Goal: Transaction & Acquisition: Purchase product/service

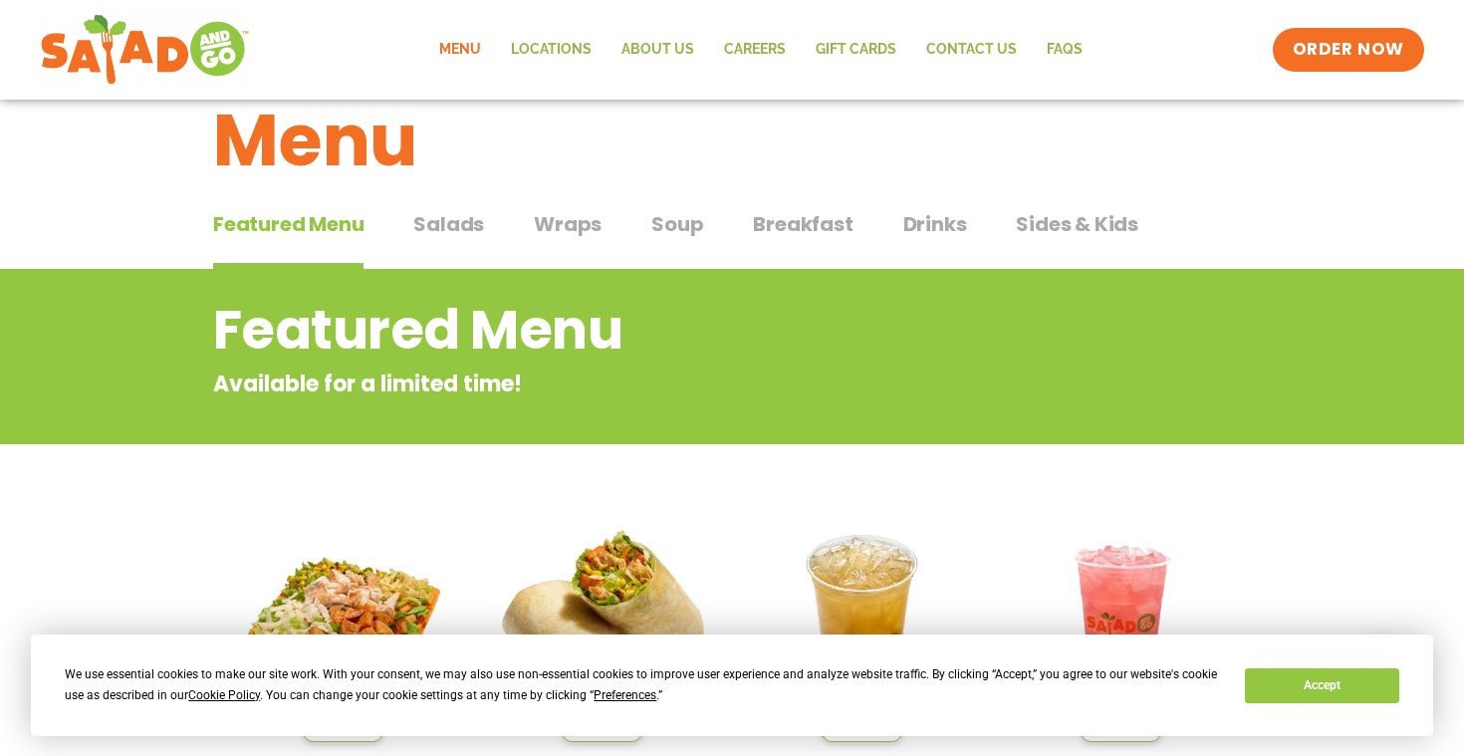
scroll to position [46, 0]
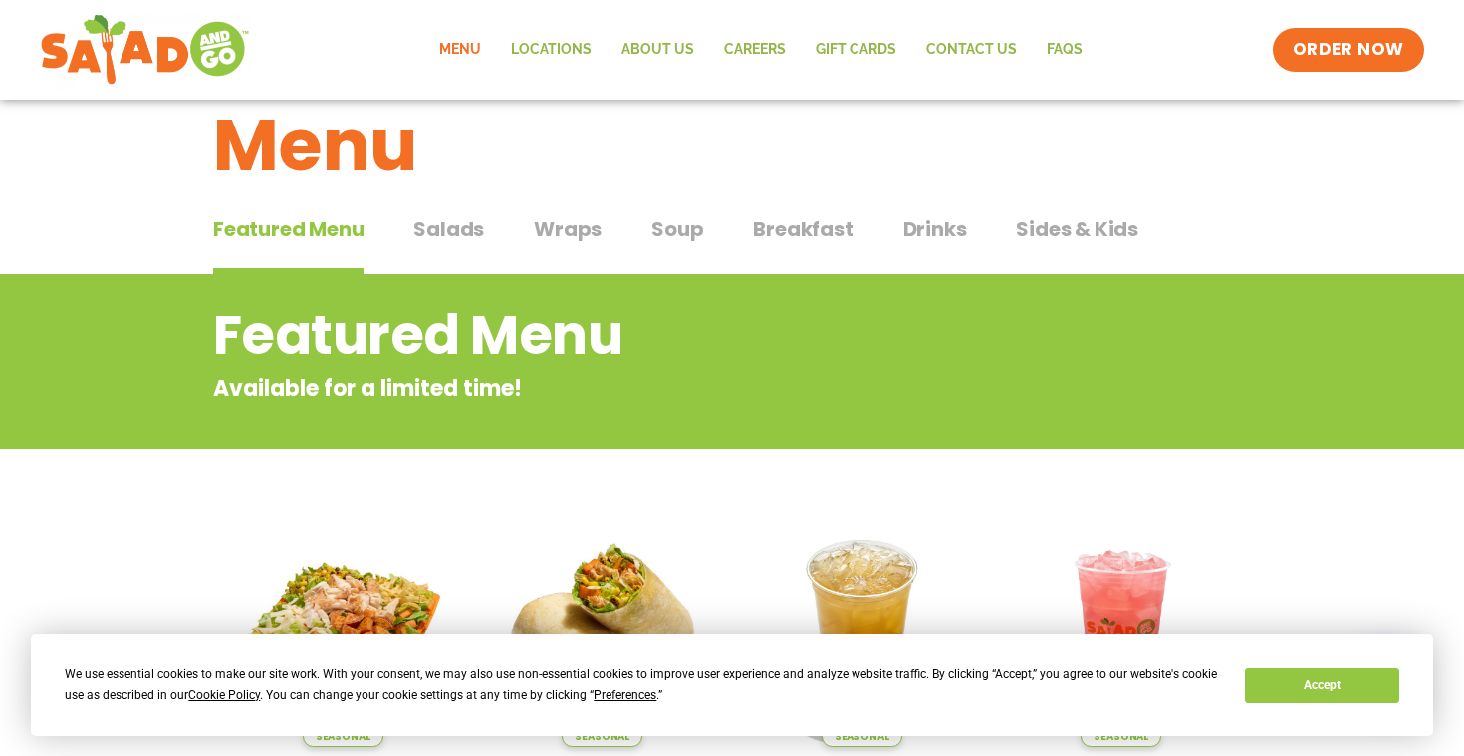
click at [442, 240] on span "Salads" at bounding box center [448, 229] width 71 height 30
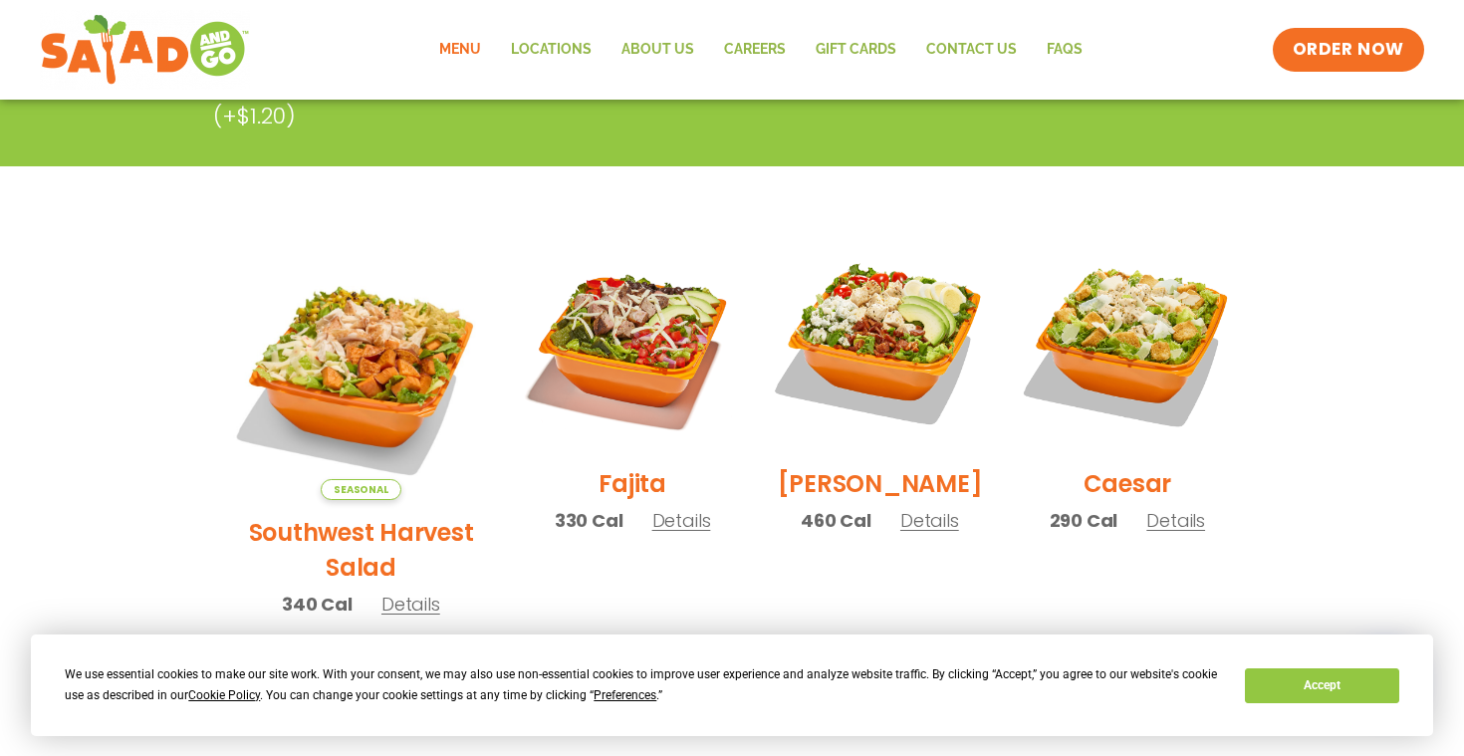
scroll to position [460, 0]
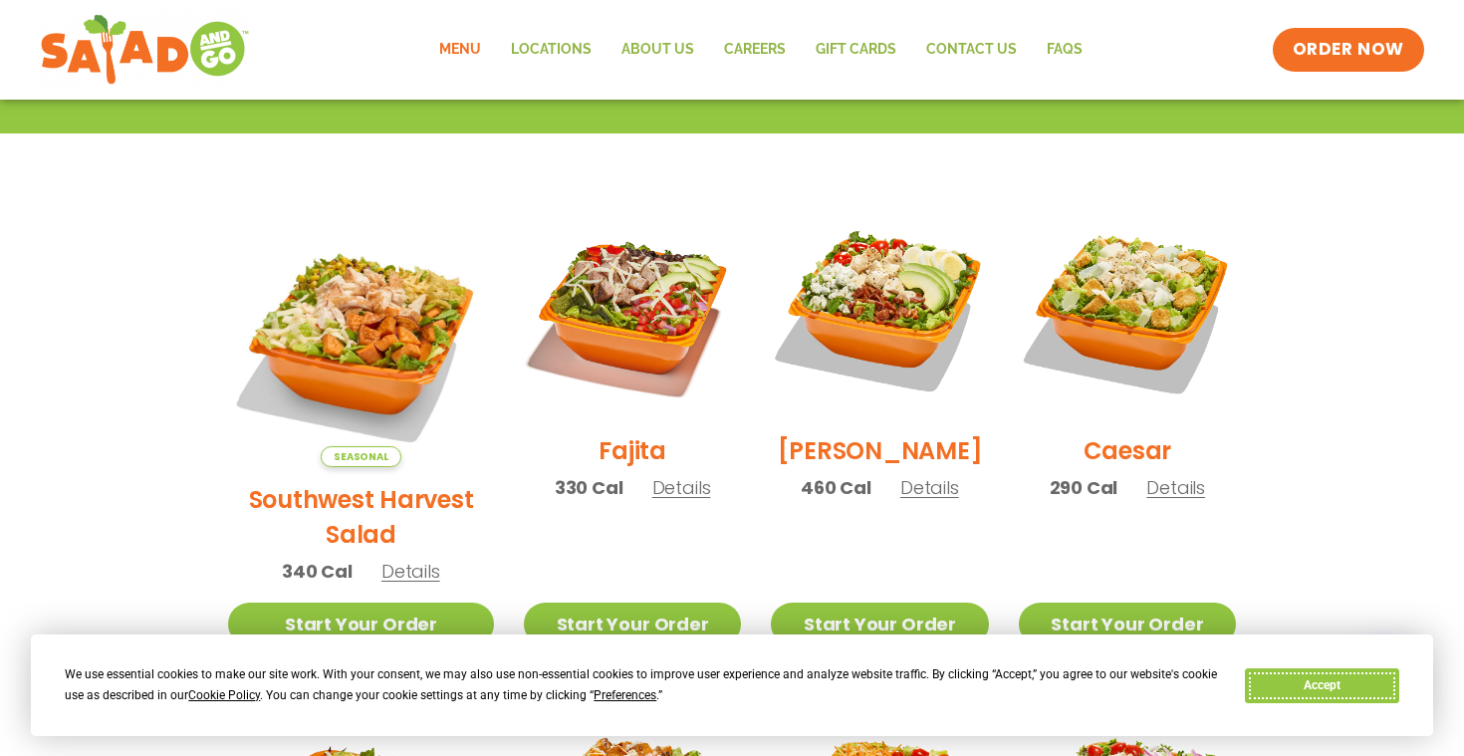
click at [1289, 675] on button "Accept" at bounding box center [1321, 685] width 153 height 35
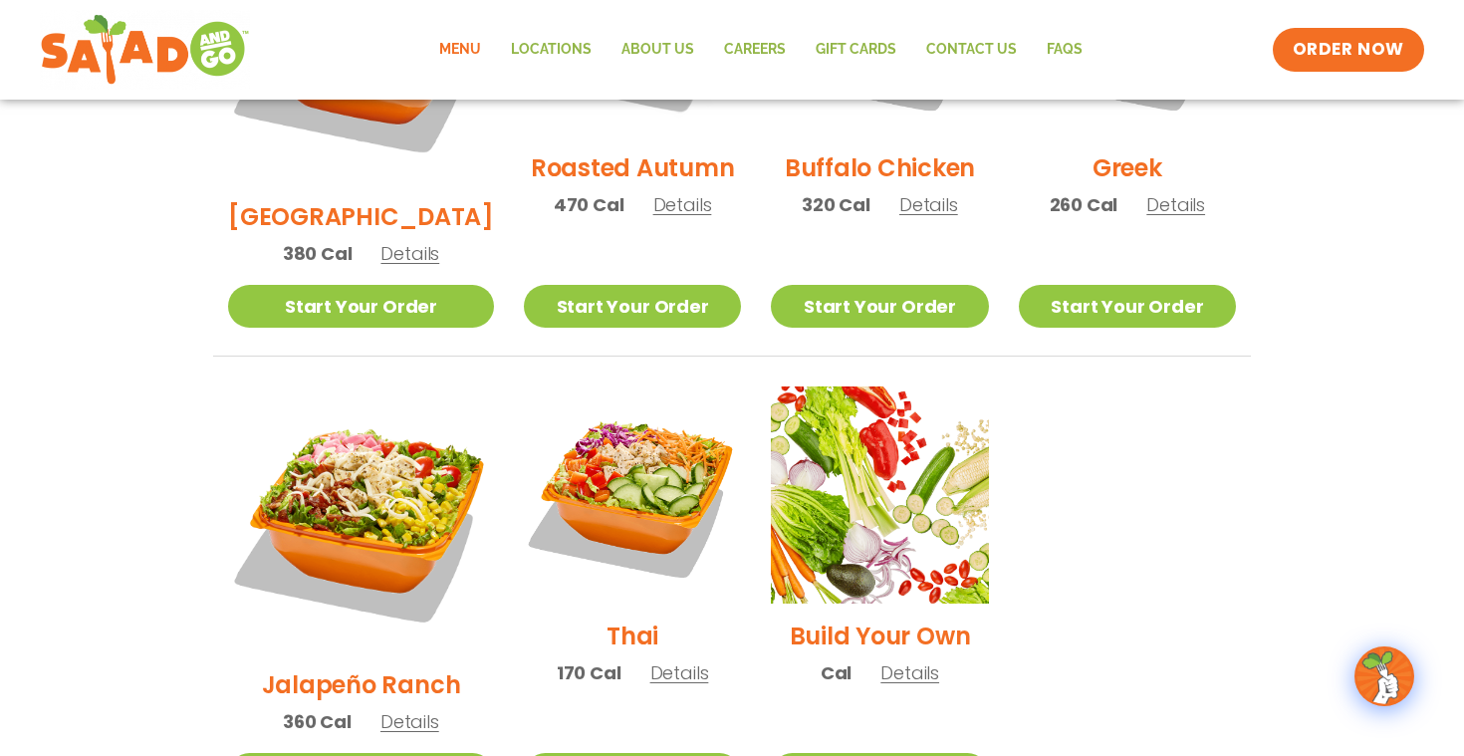
scroll to position [1248, 0]
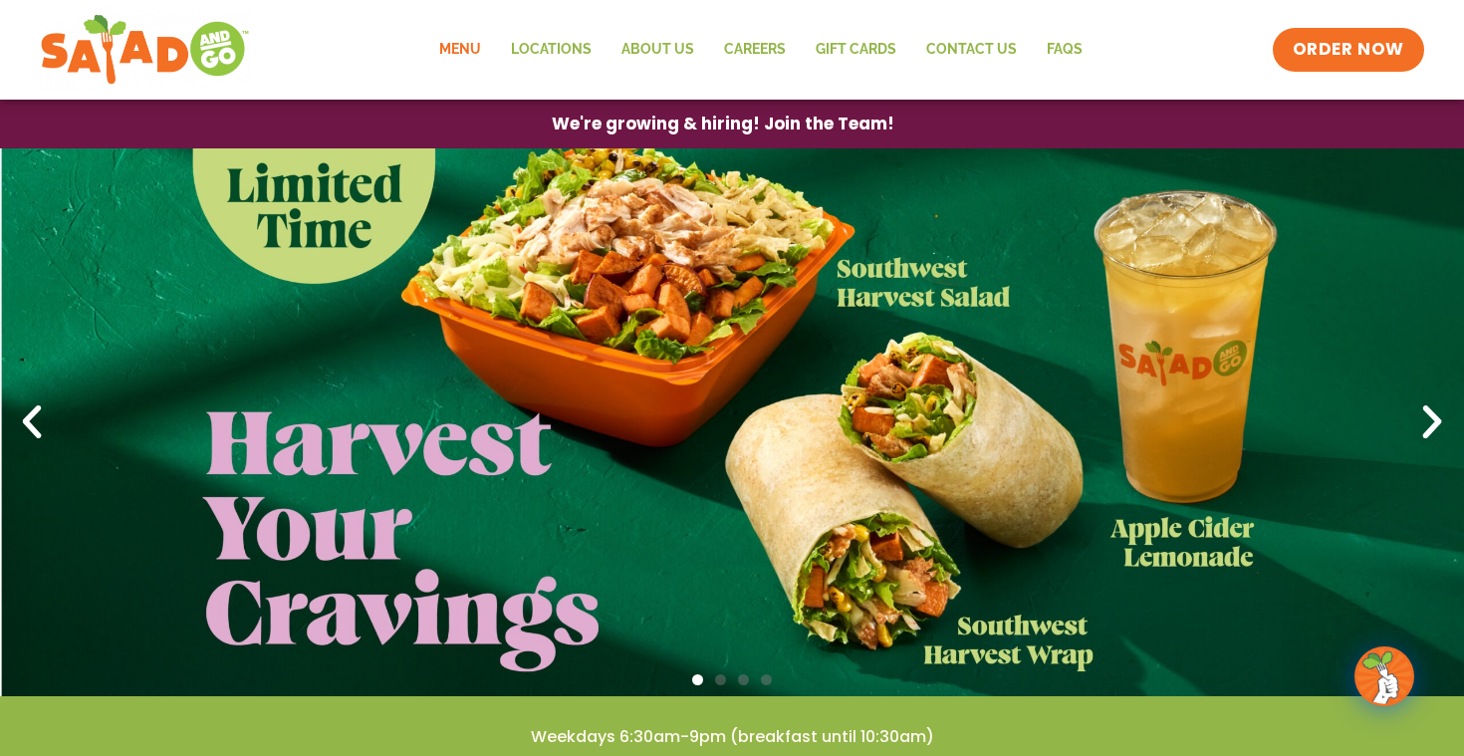
click at [471, 47] on link "Menu" at bounding box center [460, 50] width 72 height 46
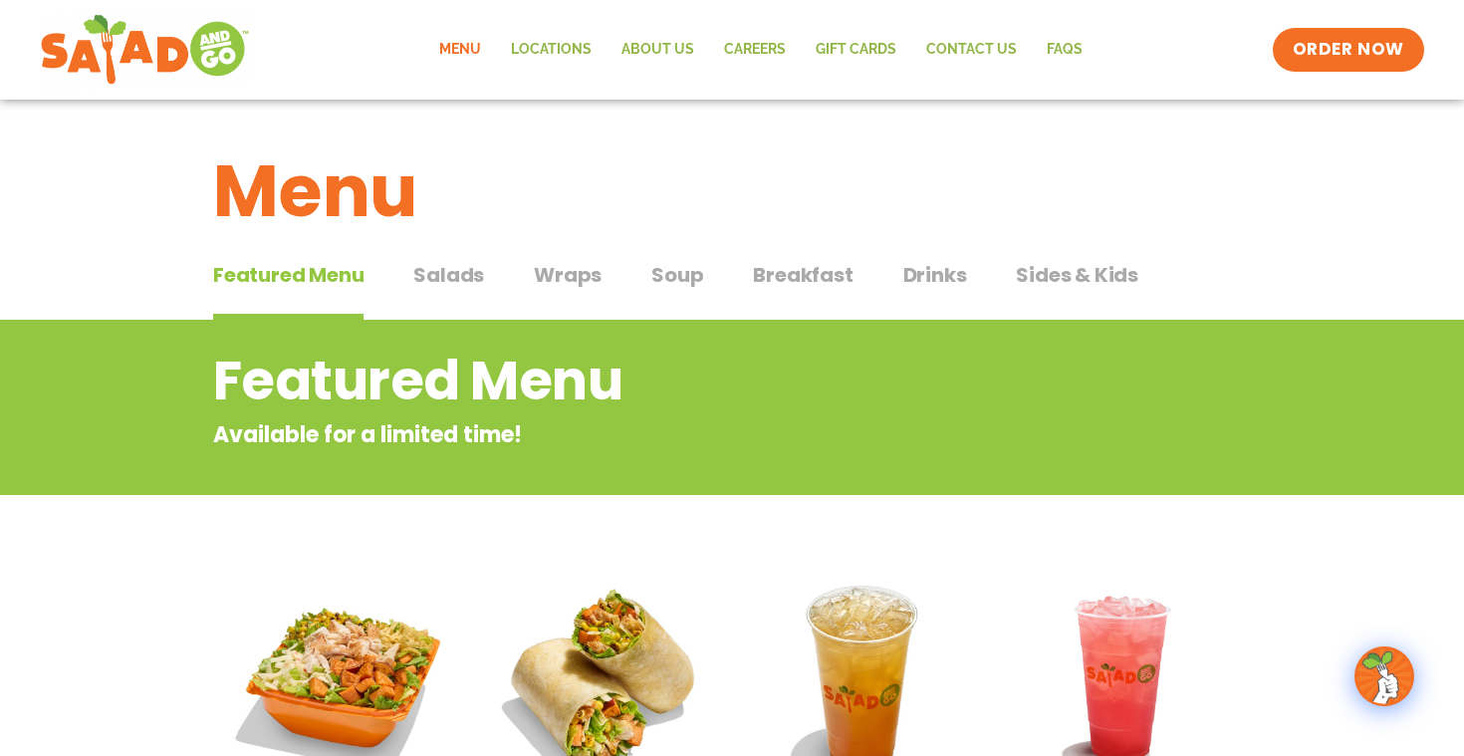
click at [964, 280] on div "Featured Menu Featured Menu Salads Salads Wraps Wraps Soup Soup Breakfast Break…" at bounding box center [732, 287] width 1038 height 68
click at [932, 269] on span "Drinks" at bounding box center [935, 275] width 64 height 30
